Goal: Information Seeking & Learning: Learn about a topic

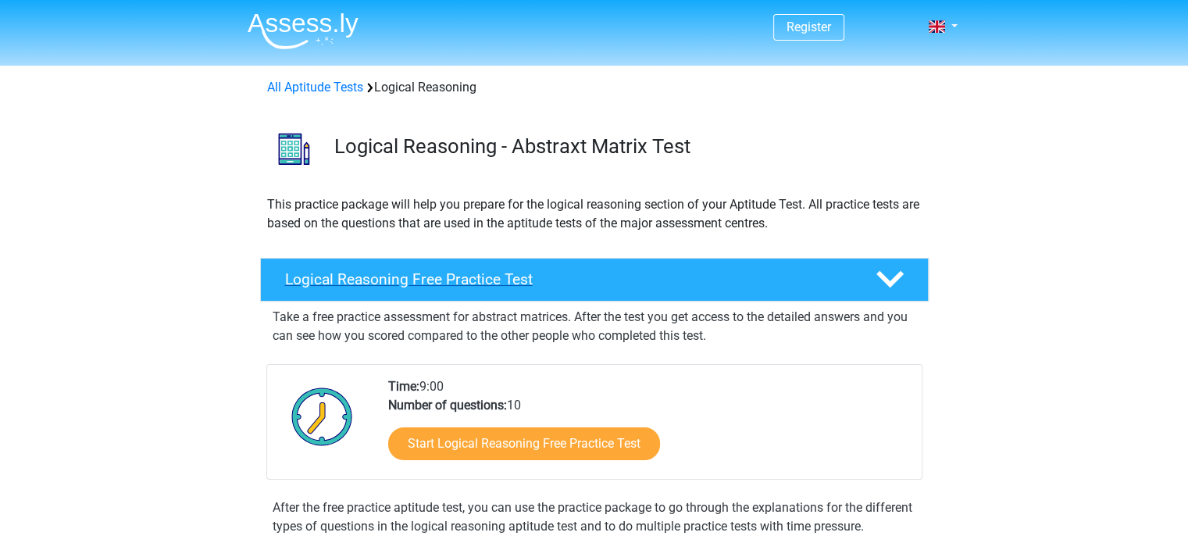
click at [497, 284] on h4 "Logical Reasoning Free Practice Test" at bounding box center [567, 279] width 565 height 18
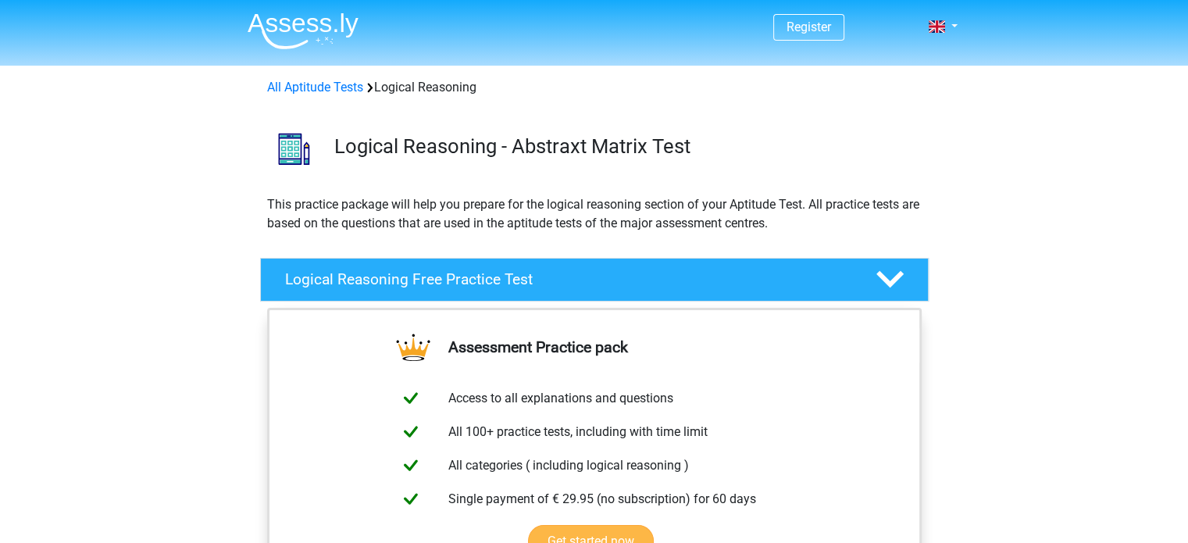
scroll to position [156, 0]
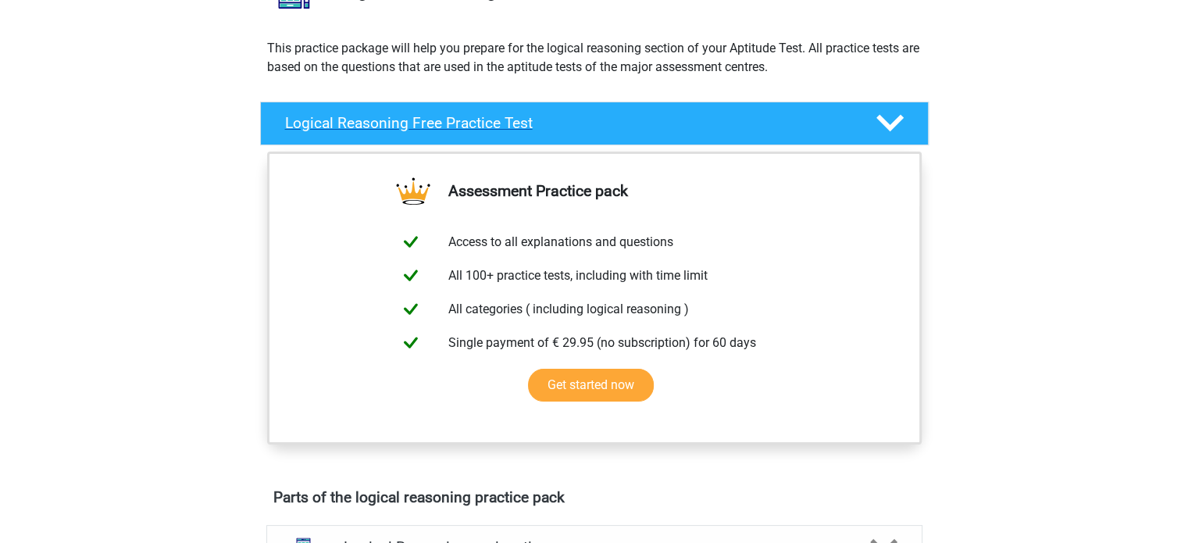
click at [890, 129] on polygon at bounding box center [889, 123] width 27 height 17
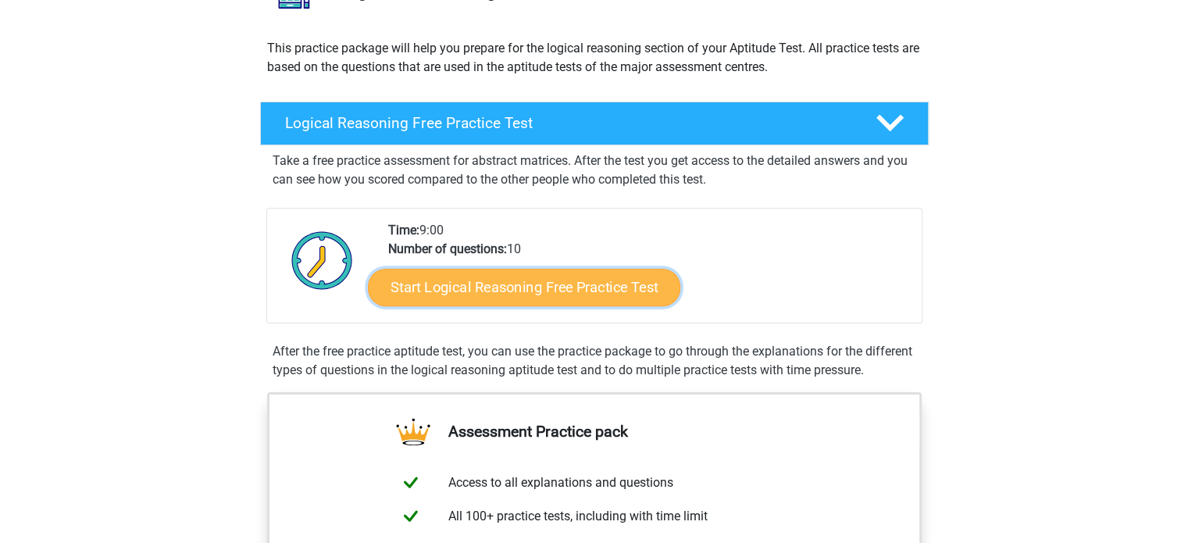
click at [512, 289] on link "Start Logical Reasoning Free Practice Test" at bounding box center [524, 286] width 312 height 37
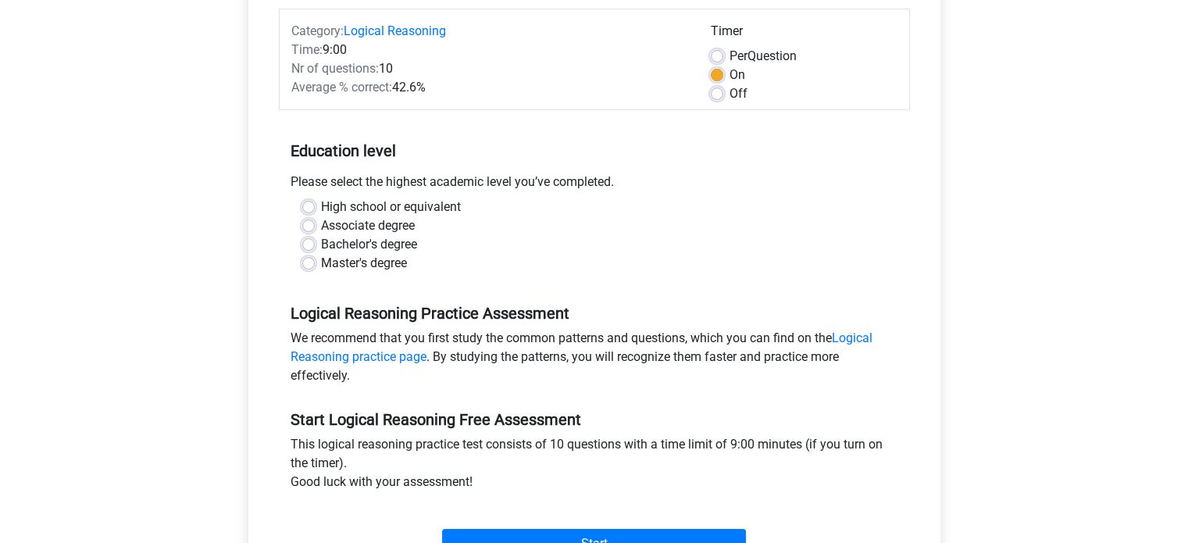
scroll to position [234, 0]
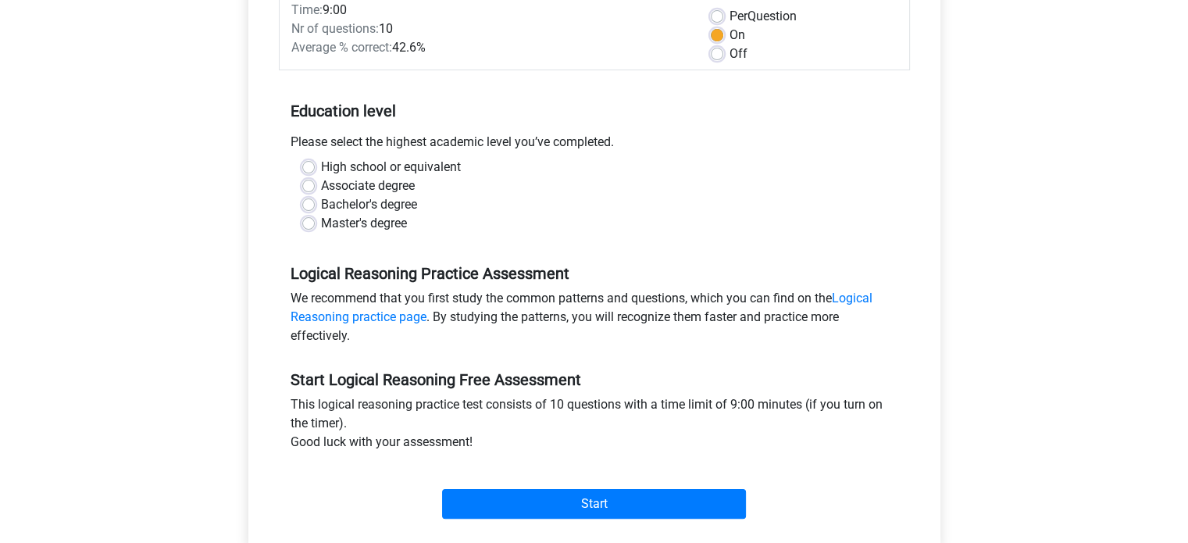
click at [321, 218] on label "Master's degree" at bounding box center [364, 223] width 86 height 19
click at [303, 218] on input "Master's degree" at bounding box center [308, 222] width 12 height 16
radio input "true"
click at [321, 164] on label "High school or equivalent" at bounding box center [391, 167] width 140 height 19
click at [308, 164] on input "High school or equivalent" at bounding box center [308, 166] width 12 height 16
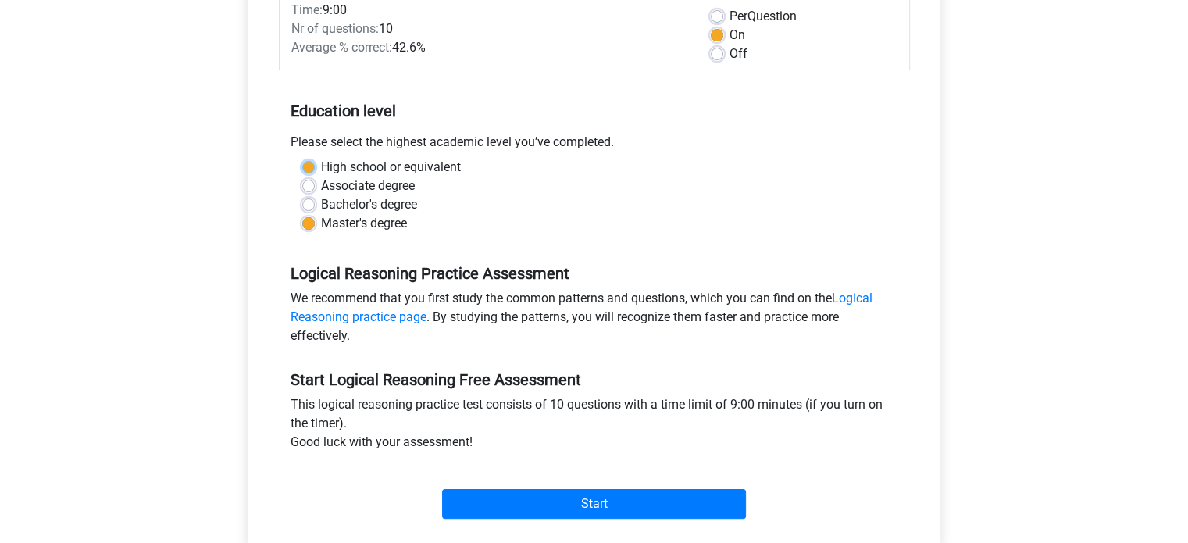
radio input "true"
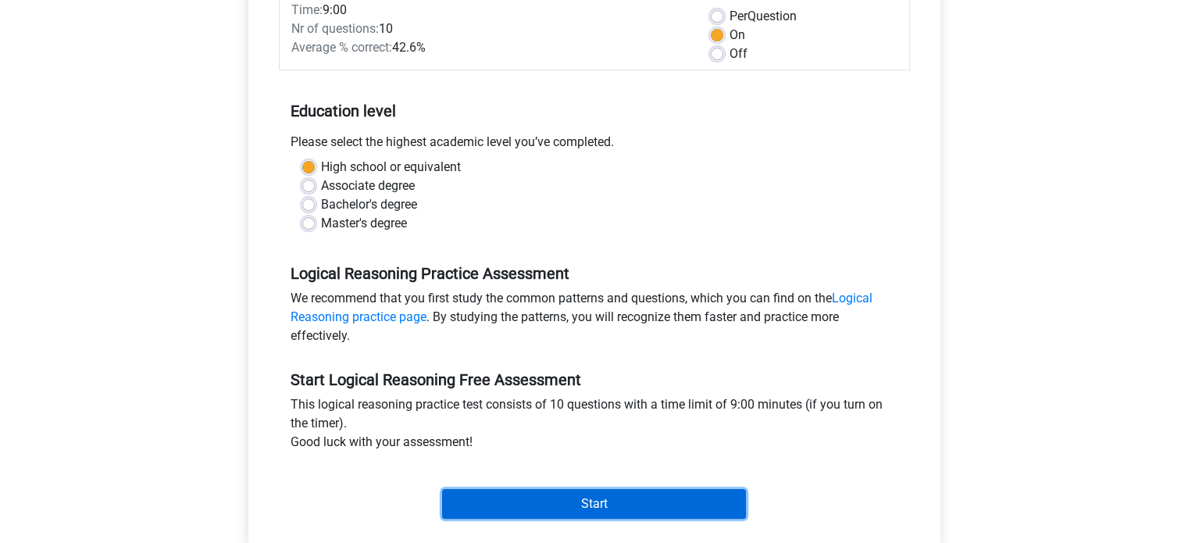
click at [631, 501] on input "Start" at bounding box center [594, 504] width 304 height 30
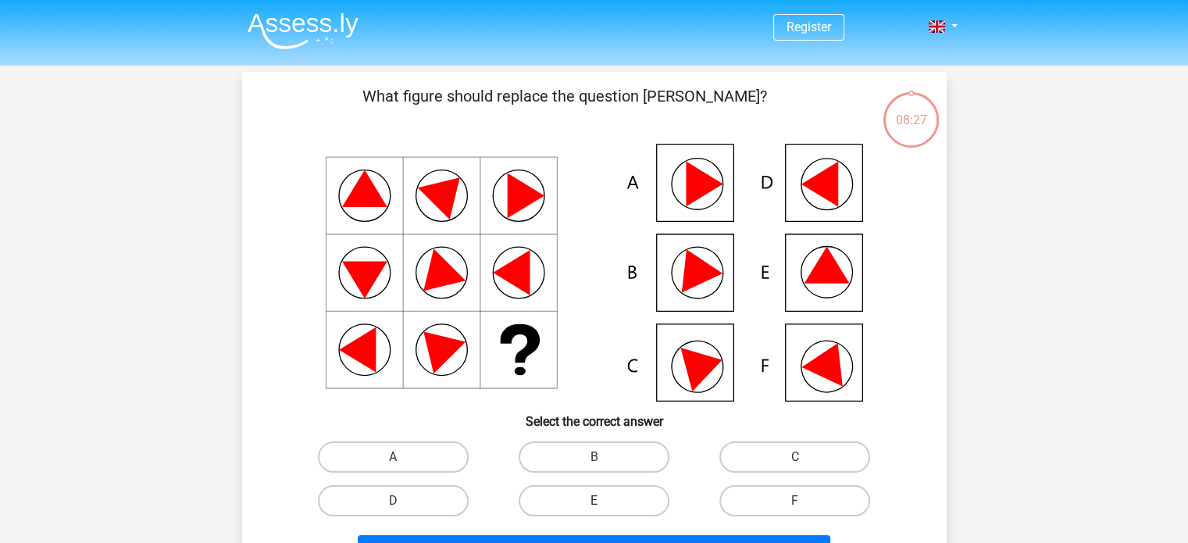
click at [618, 499] on label "E" at bounding box center [593, 500] width 151 height 31
click at [604, 501] on input "E" at bounding box center [598, 506] width 10 height 10
radio input "true"
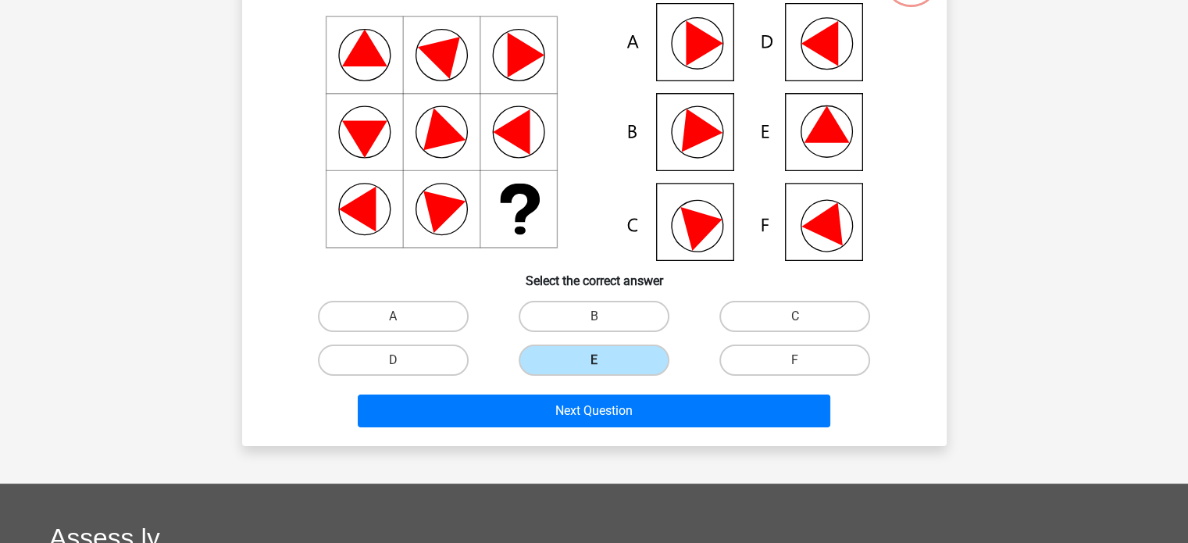
scroll to position [156, 0]
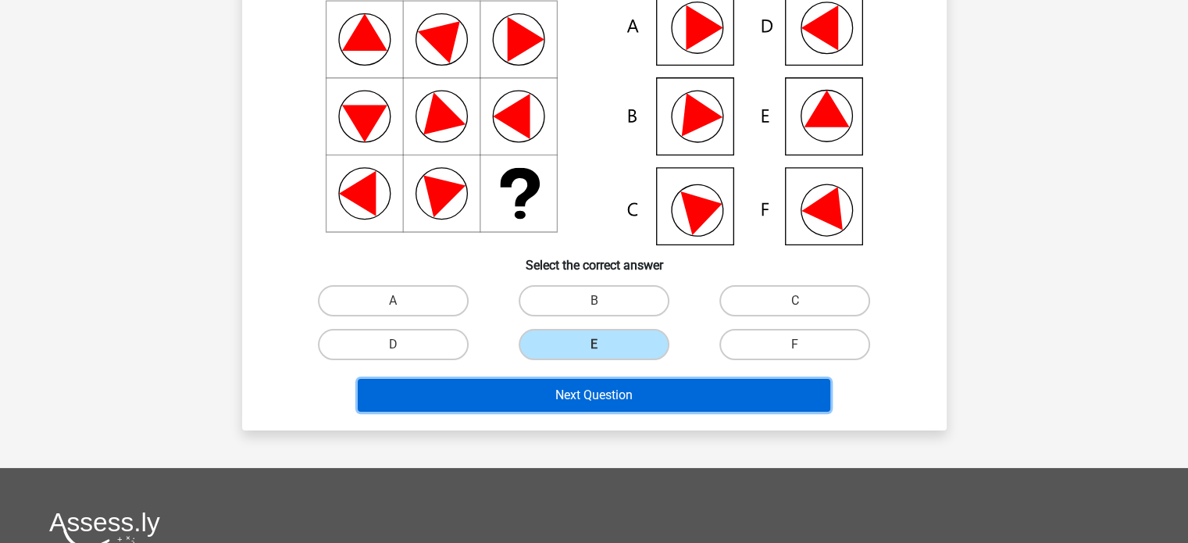
click at [613, 400] on button "Next Question" at bounding box center [594, 395] width 472 height 33
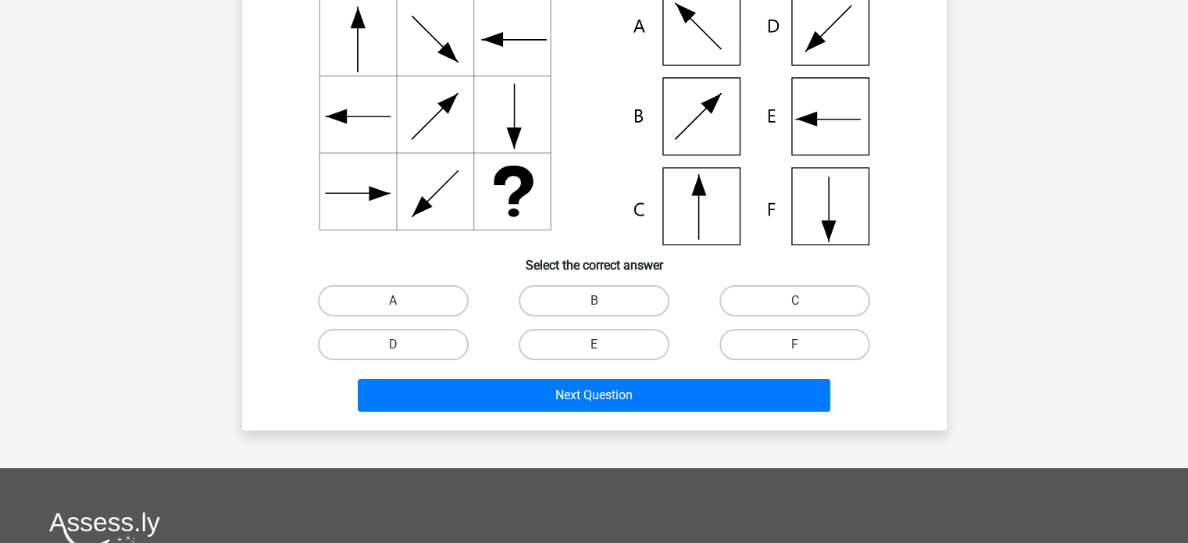
scroll to position [72, 0]
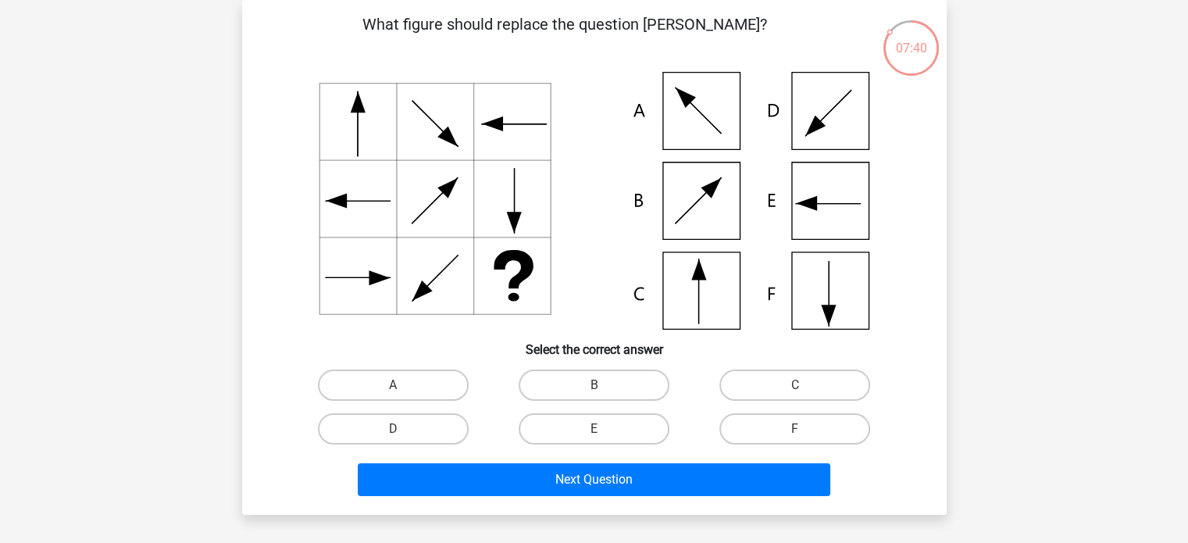
click at [702, 293] on icon at bounding box center [594, 201] width 629 height 258
click at [753, 386] on label "C" at bounding box center [794, 384] width 151 height 31
click at [795, 386] on input "C" at bounding box center [800, 390] width 10 height 10
radio input "true"
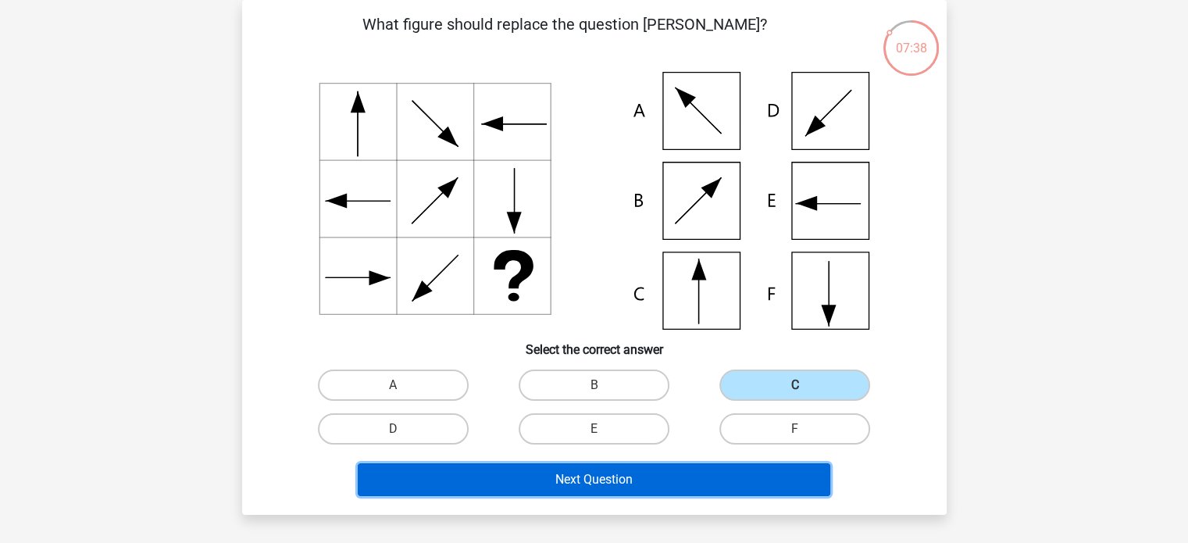
click at [625, 482] on button "Next Question" at bounding box center [594, 479] width 472 height 33
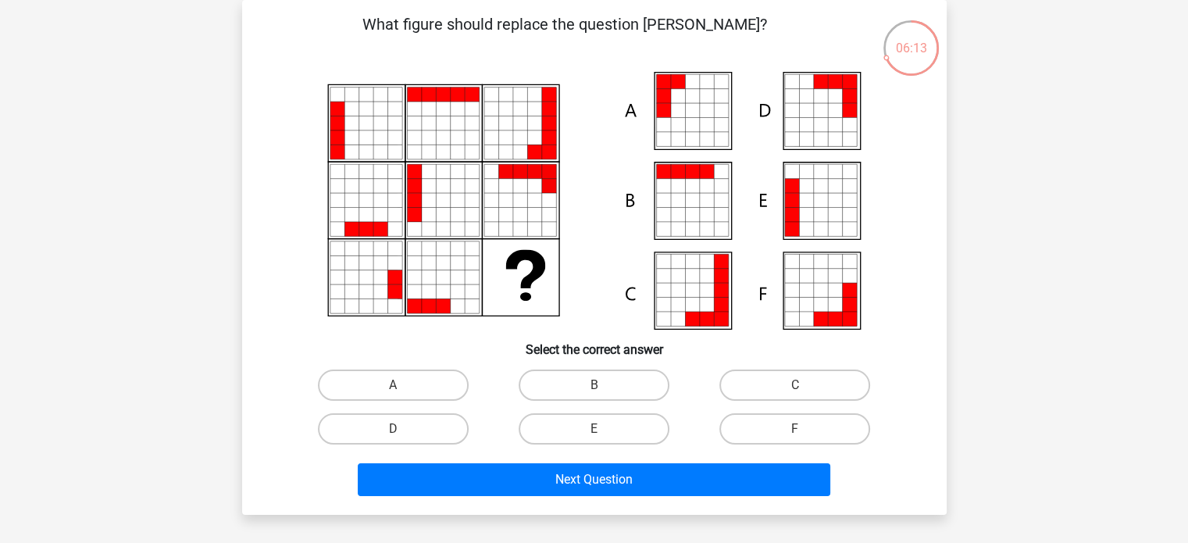
click at [794, 210] on icon at bounding box center [791, 215] width 14 height 14
click at [622, 436] on label "E" at bounding box center [593, 428] width 151 height 31
click at [604, 436] on input "E" at bounding box center [598, 434] width 10 height 10
radio input "true"
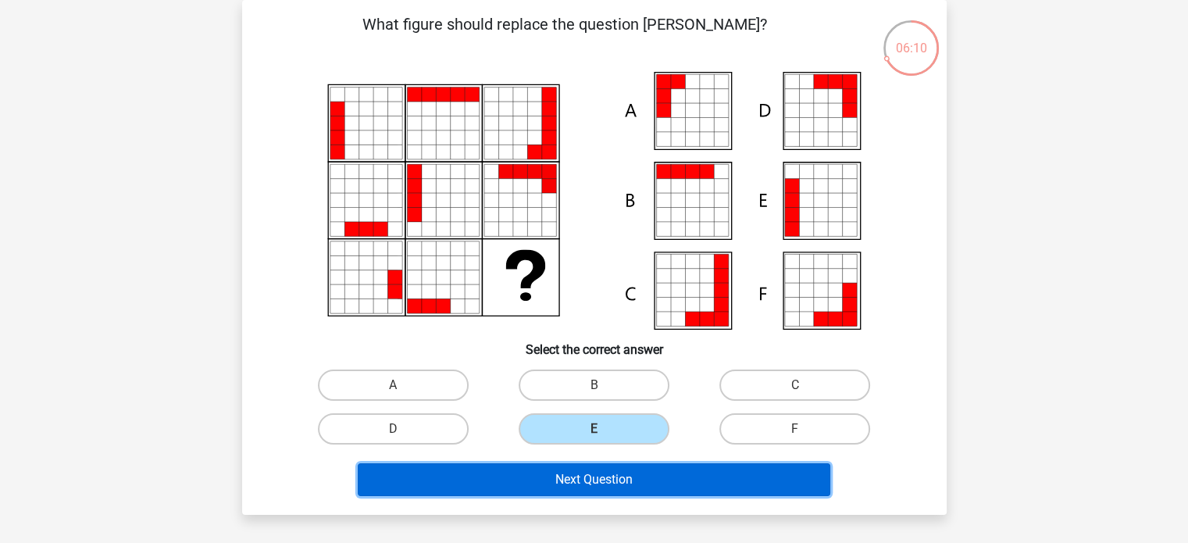
click at [607, 475] on button "Next Question" at bounding box center [594, 479] width 472 height 33
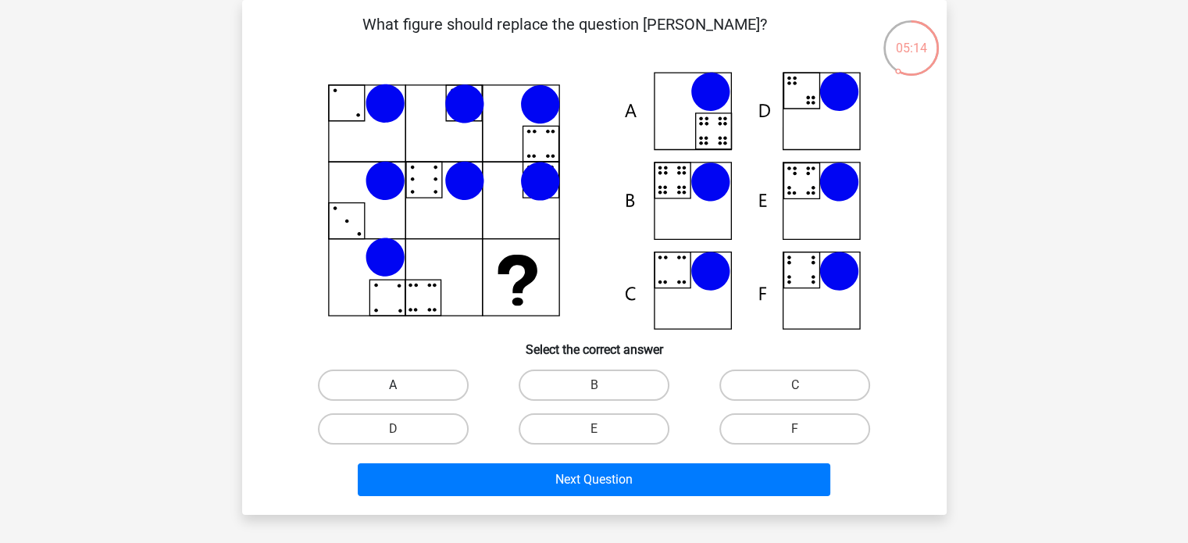
click at [431, 375] on label "A" at bounding box center [393, 384] width 151 height 31
click at [403, 385] on input "A" at bounding box center [398, 390] width 10 height 10
radio input "true"
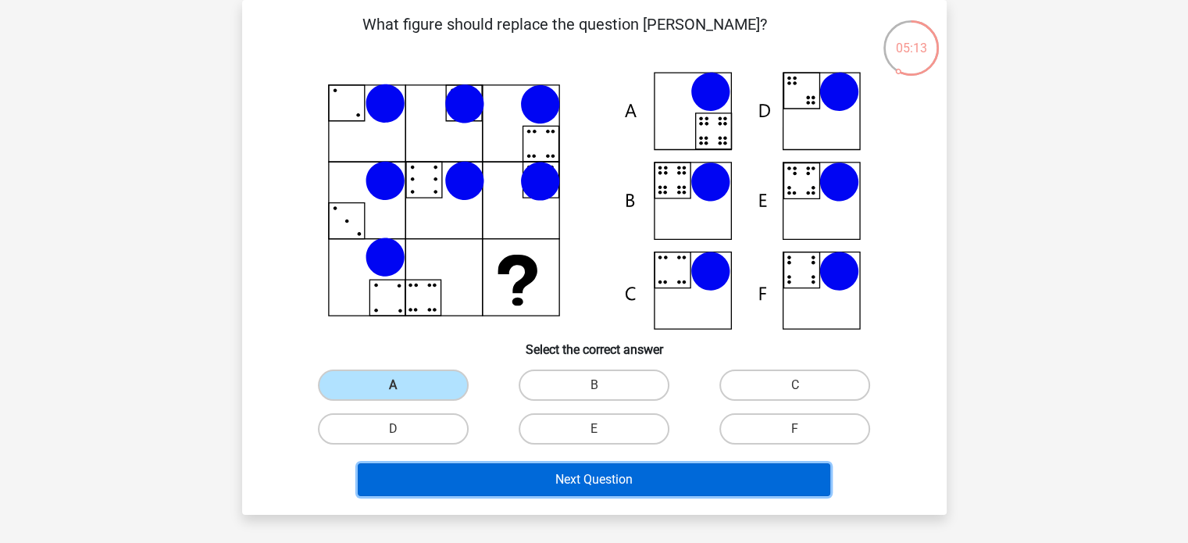
click at [482, 479] on button "Next Question" at bounding box center [594, 479] width 472 height 33
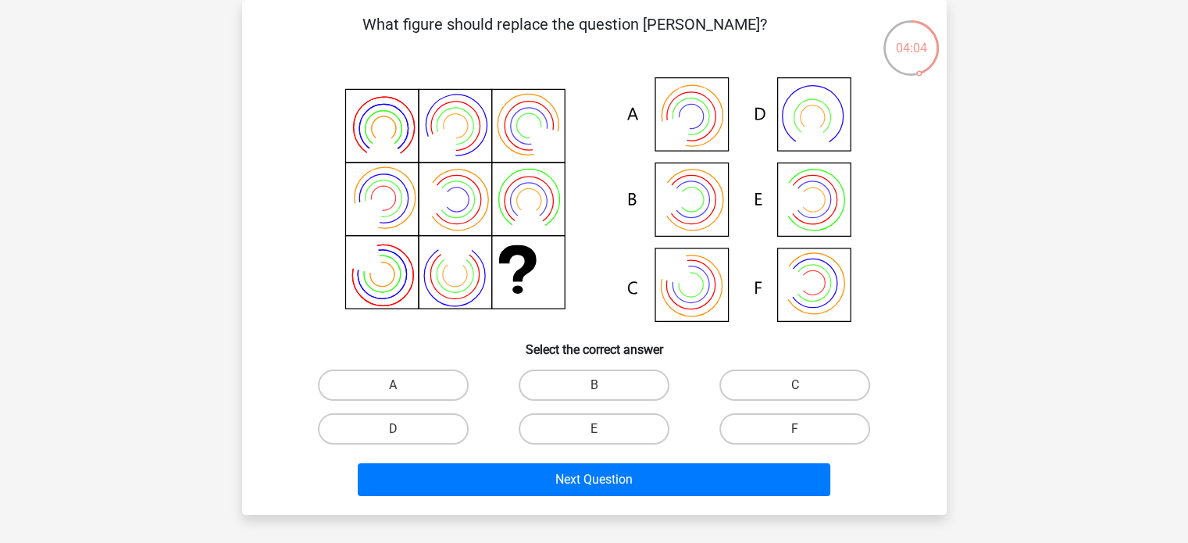
click at [682, 207] on icon at bounding box center [594, 201] width 629 height 258
click at [575, 382] on label "B" at bounding box center [593, 384] width 151 height 31
click at [593, 385] on input "B" at bounding box center [598, 390] width 10 height 10
radio input "true"
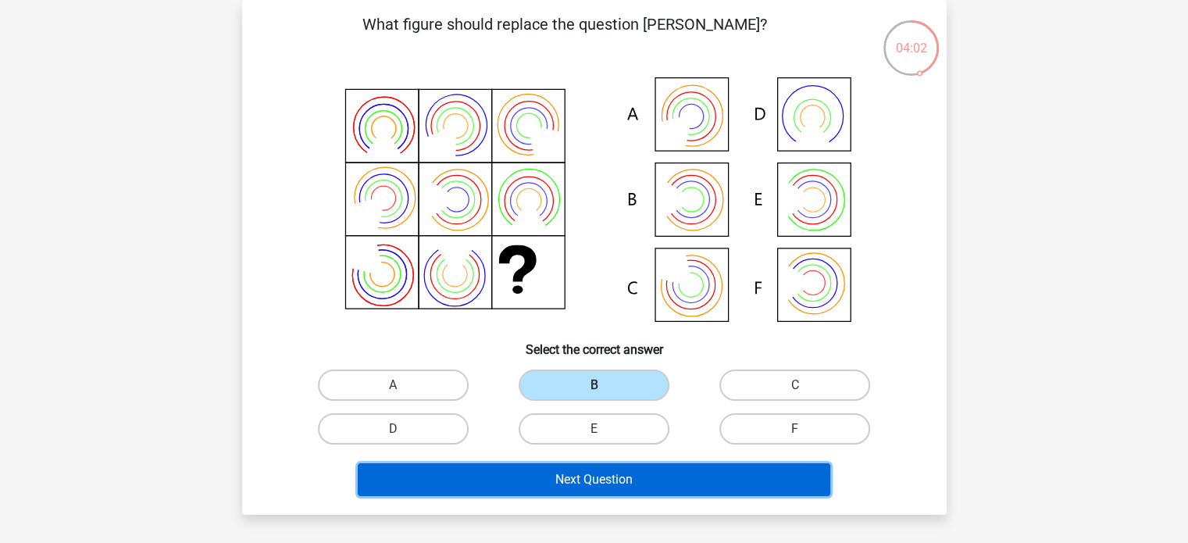
click at [559, 476] on button "Next Question" at bounding box center [594, 479] width 472 height 33
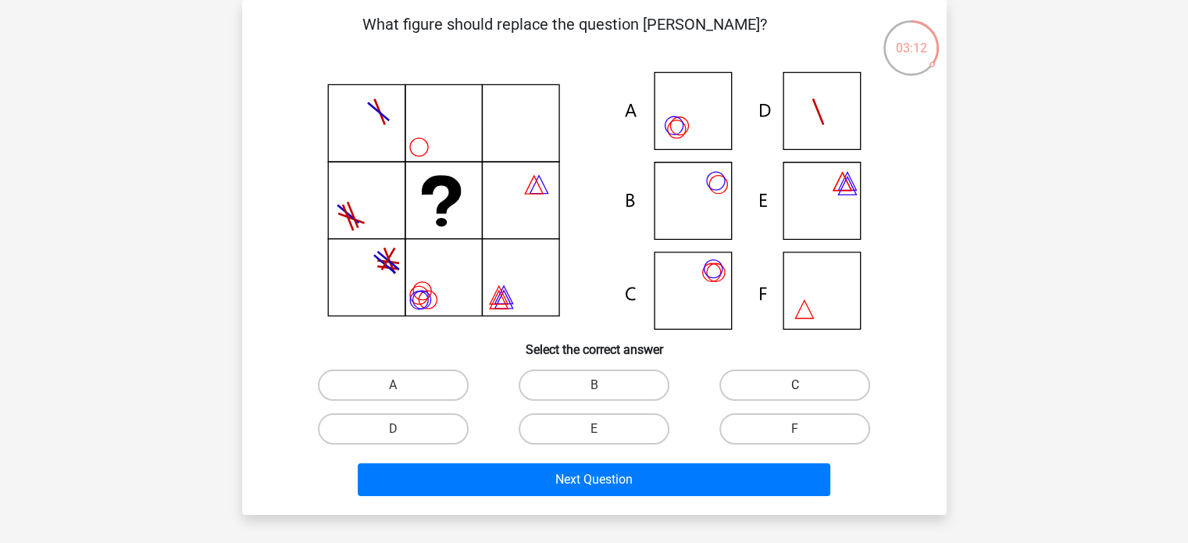
click at [771, 379] on label "C" at bounding box center [794, 384] width 151 height 31
click at [795, 385] on input "C" at bounding box center [800, 390] width 10 height 10
radio input "true"
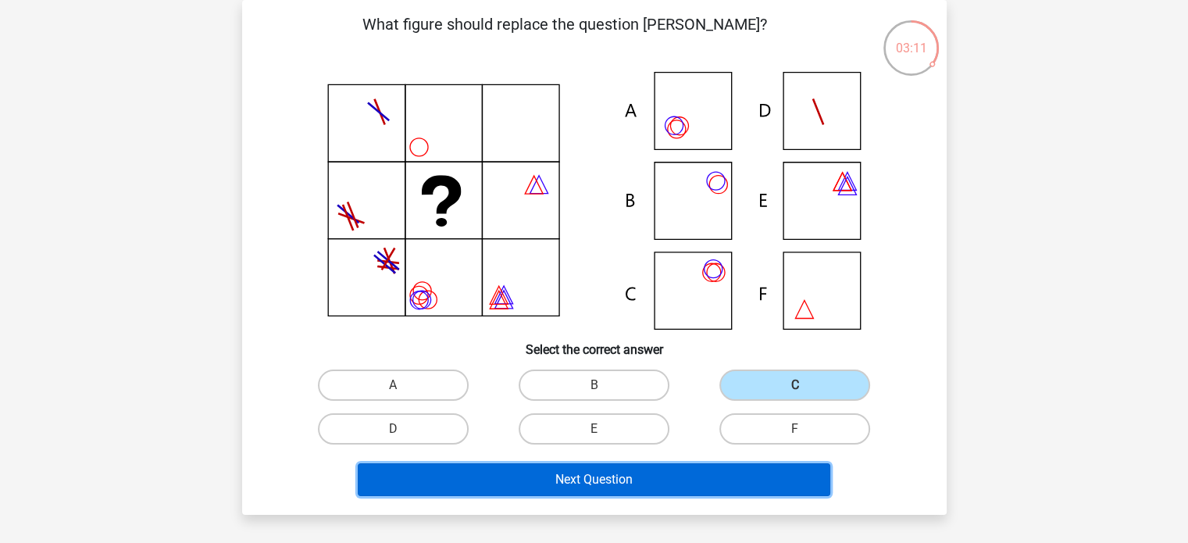
click at [671, 479] on button "Next Question" at bounding box center [594, 479] width 472 height 33
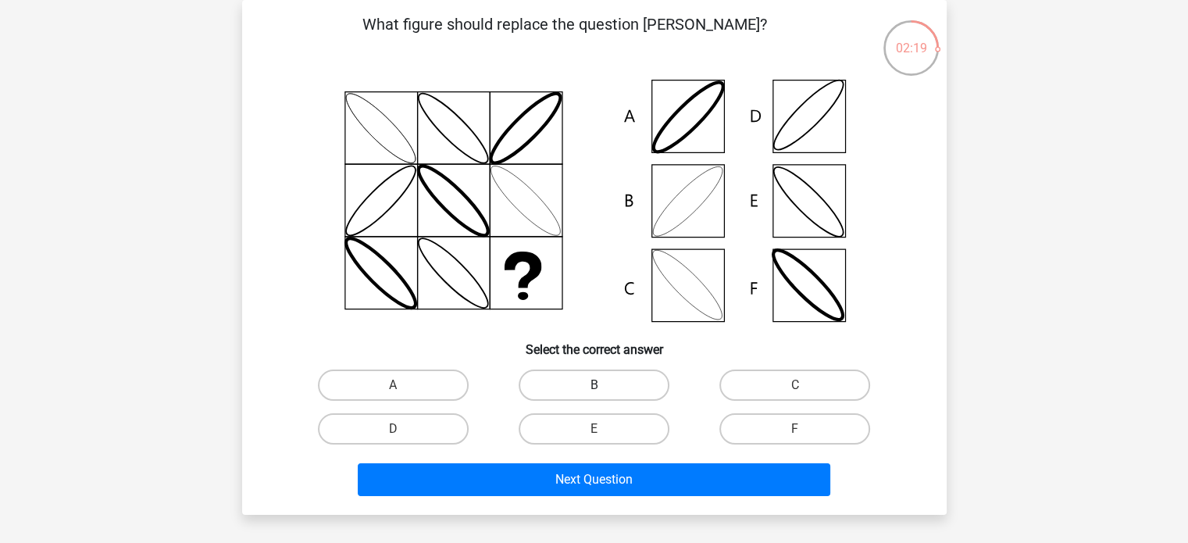
click at [609, 393] on label "B" at bounding box center [593, 384] width 151 height 31
click at [604, 393] on input "B" at bounding box center [598, 390] width 10 height 10
radio input "true"
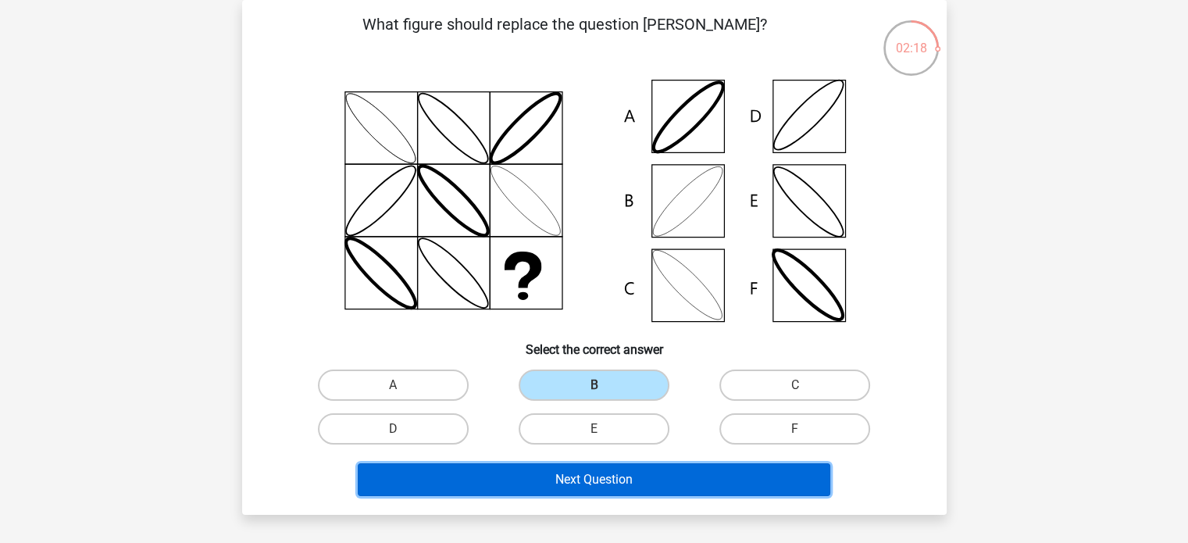
click at [629, 480] on button "Next Question" at bounding box center [594, 479] width 472 height 33
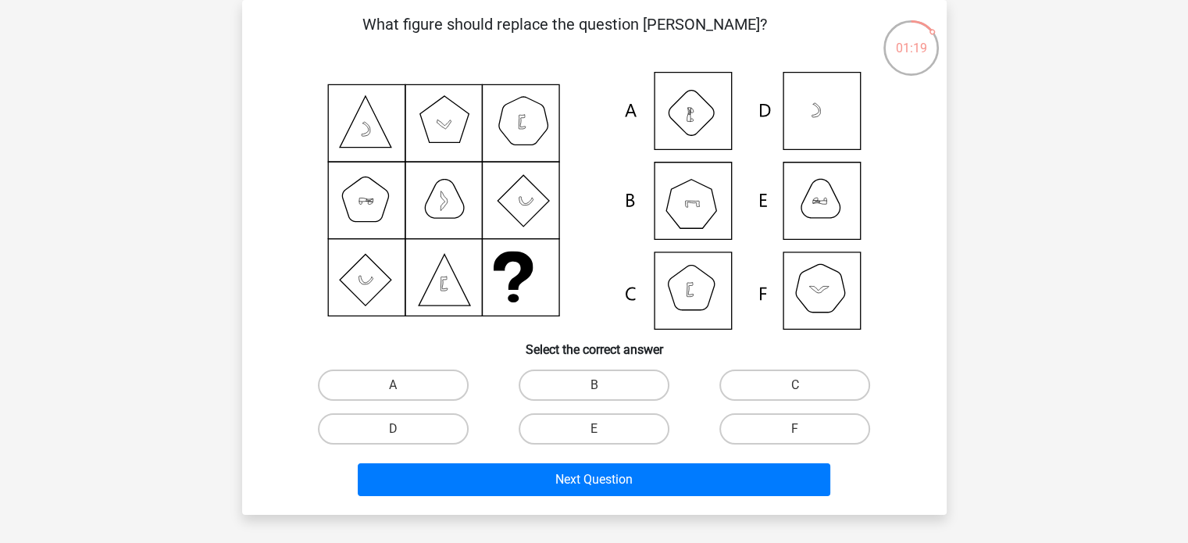
click at [807, 298] on icon at bounding box center [594, 201] width 629 height 258
click at [775, 435] on label "F" at bounding box center [794, 428] width 151 height 31
click at [795, 435] on input "F" at bounding box center [800, 434] width 10 height 10
radio input "true"
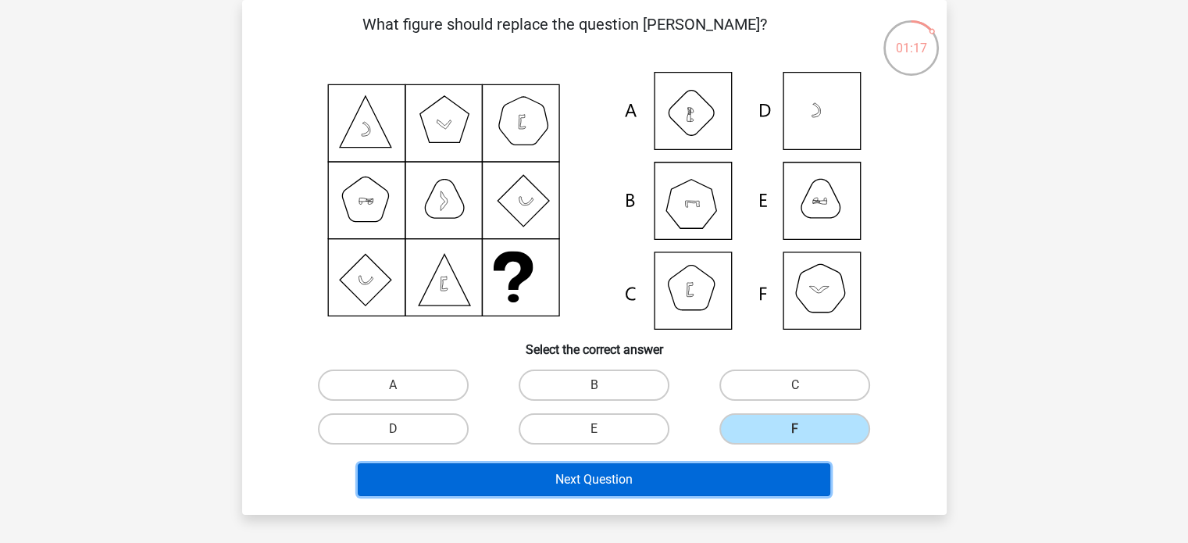
click at [721, 472] on button "Next Question" at bounding box center [594, 479] width 472 height 33
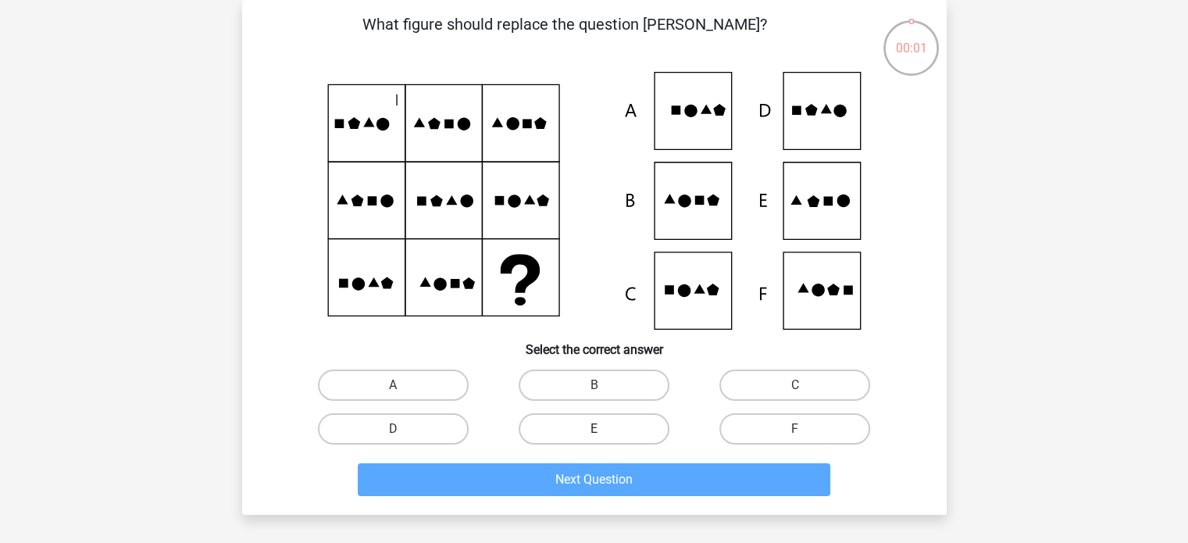
click at [607, 418] on label "E" at bounding box center [593, 428] width 151 height 31
click at [604, 429] on input "E" at bounding box center [598, 434] width 10 height 10
radio input "true"
click at [618, 511] on div "What figure should replace the question [PERSON_NAME]?" at bounding box center [594, 257] width 704 height 515
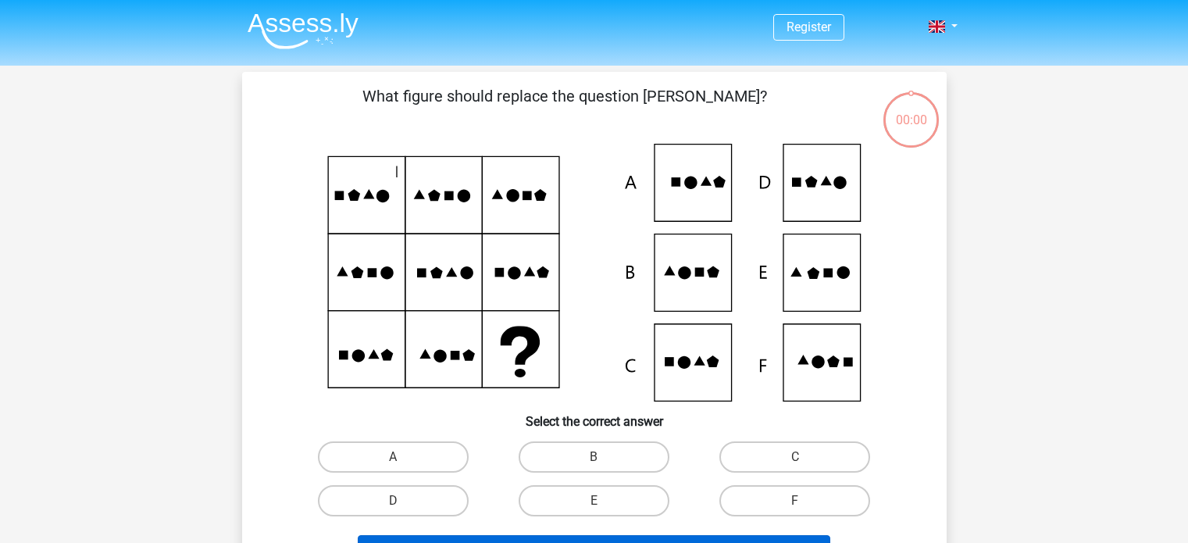
scroll to position [72, 0]
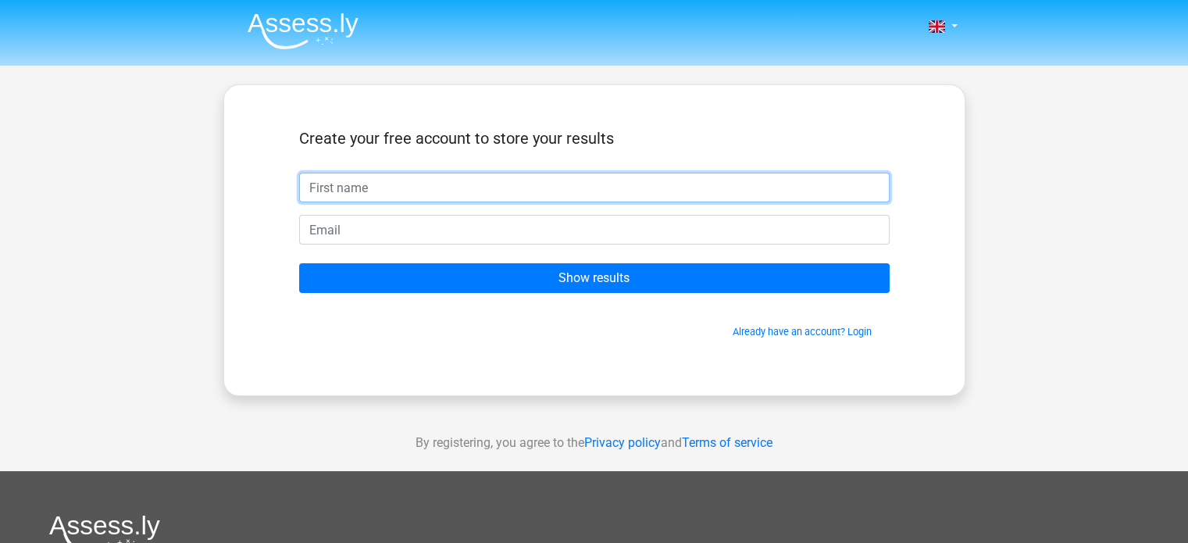
click at [613, 189] on input "text" at bounding box center [594, 188] width 590 height 30
type input "T"
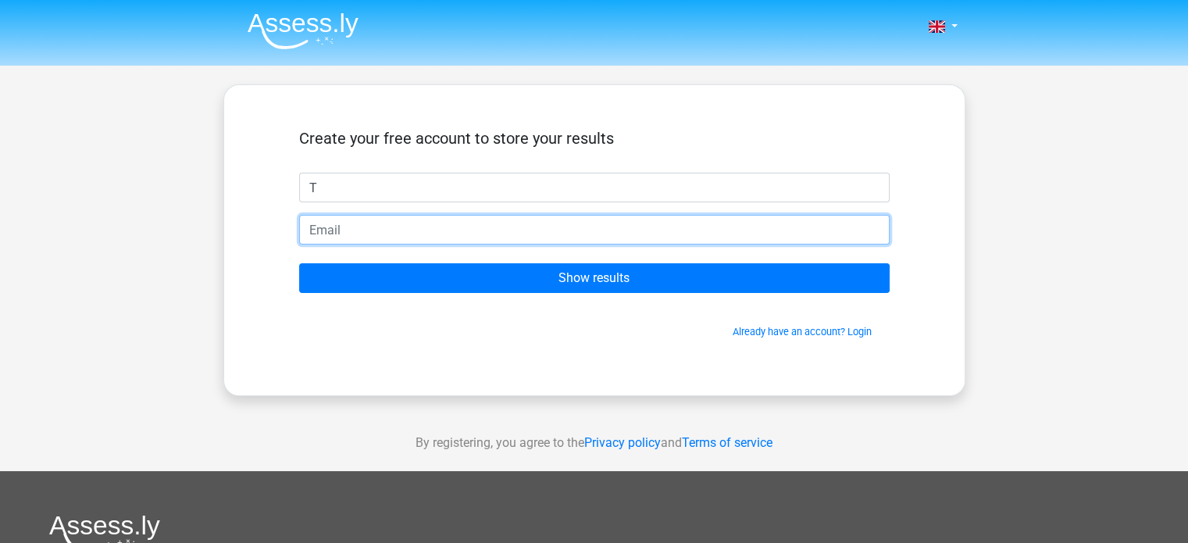
click at [599, 223] on input "email" at bounding box center [594, 230] width 590 height 30
type input "[EMAIL_ADDRESS][DOMAIN_NAME]"
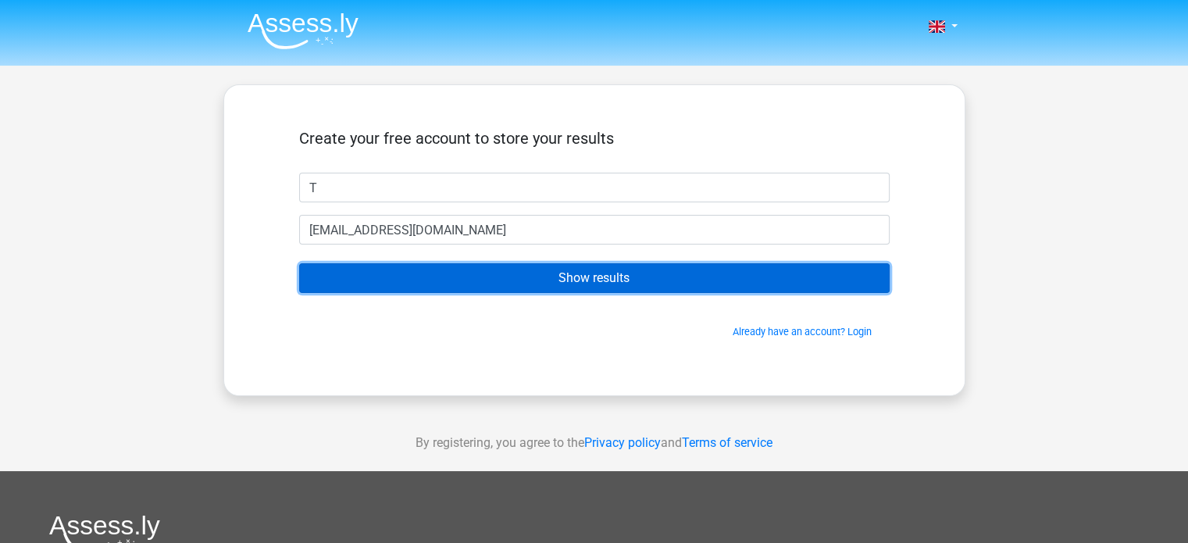
click at [504, 276] on input "Show results" at bounding box center [594, 278] width 590 height 30
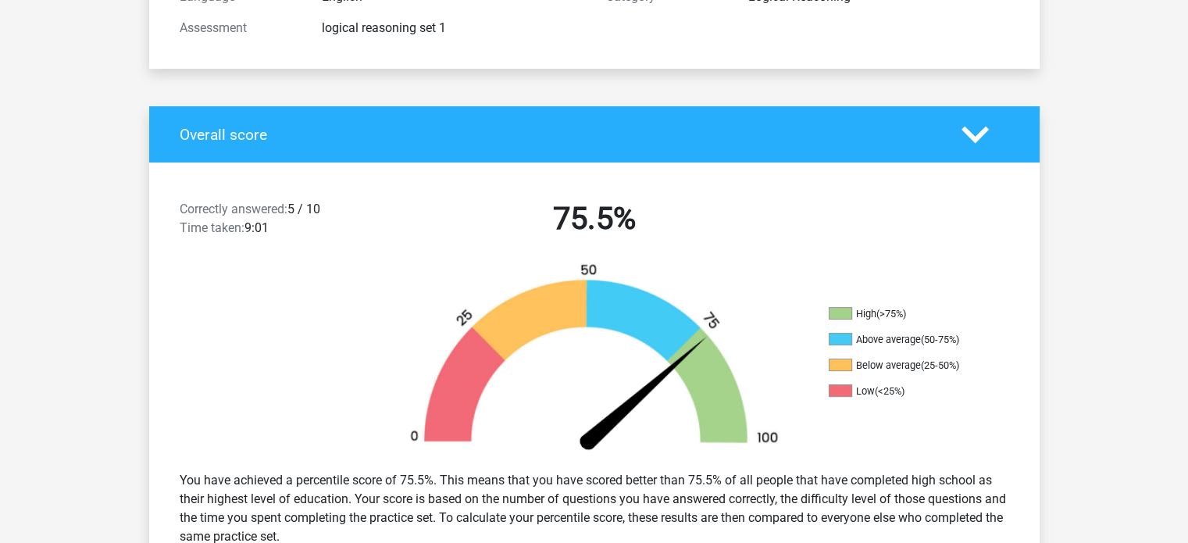
scroll to position [312, 0]
